Goal: Find contact information: Find contact information

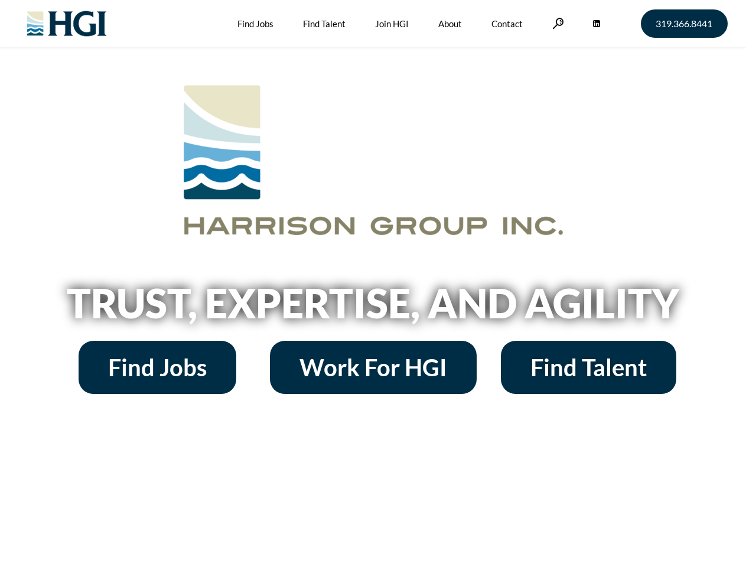
click at [373, 284] on h2 "Trust, Expertise, and Agility" at bounding box center [373, 303] width 673 height 40
click at [556, 23] on link at bounding box center [558, 23] width 12 height 11
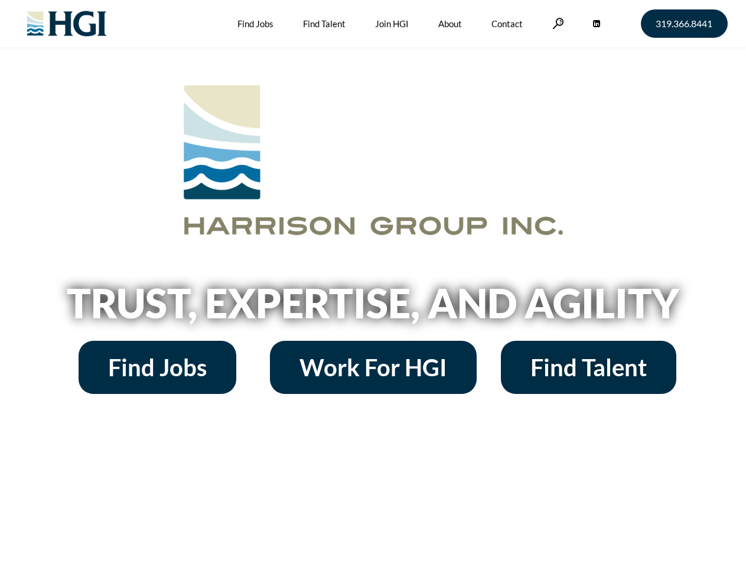
click at [373, 284] on h2 "Trust, Expertise, and Agility" at bounding box center [373, 303] width 673 height 40
click at [556, 23] on link at bounding box center [558, 23] width 12 height 11
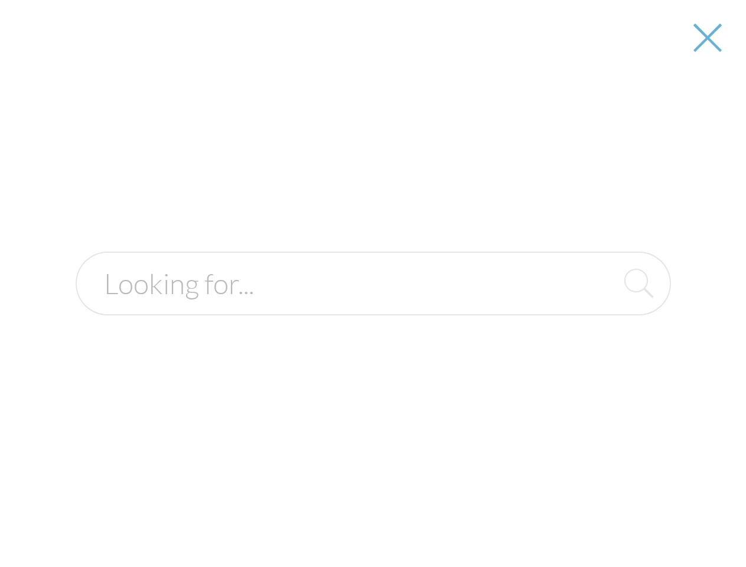
click at [373, 307] on h2 "Trust, Expertise, and Agility" at bounding box center [373, 303] width 673 height 40
